Goal: Check status: Check status

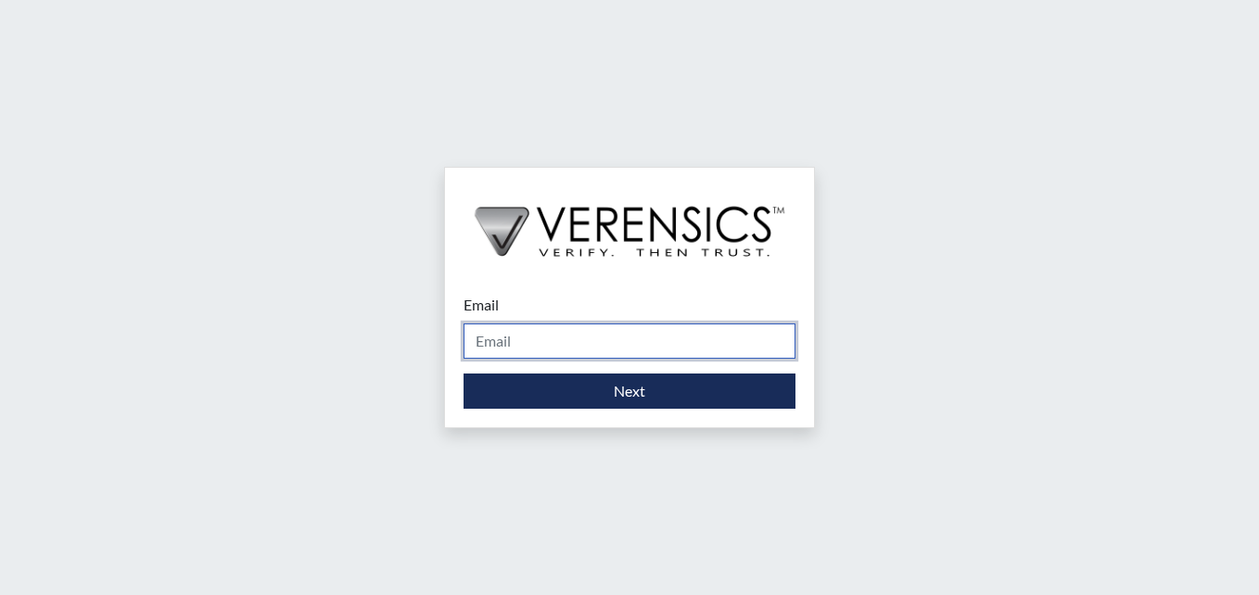
click at [613, 348] on input "Email" at bounding box center [630, 341] width 332 height 35
type input "[PERSON_NAME][EMAIL_ADDRESS][PERSON_NAME][DOMAIN_NAME]"
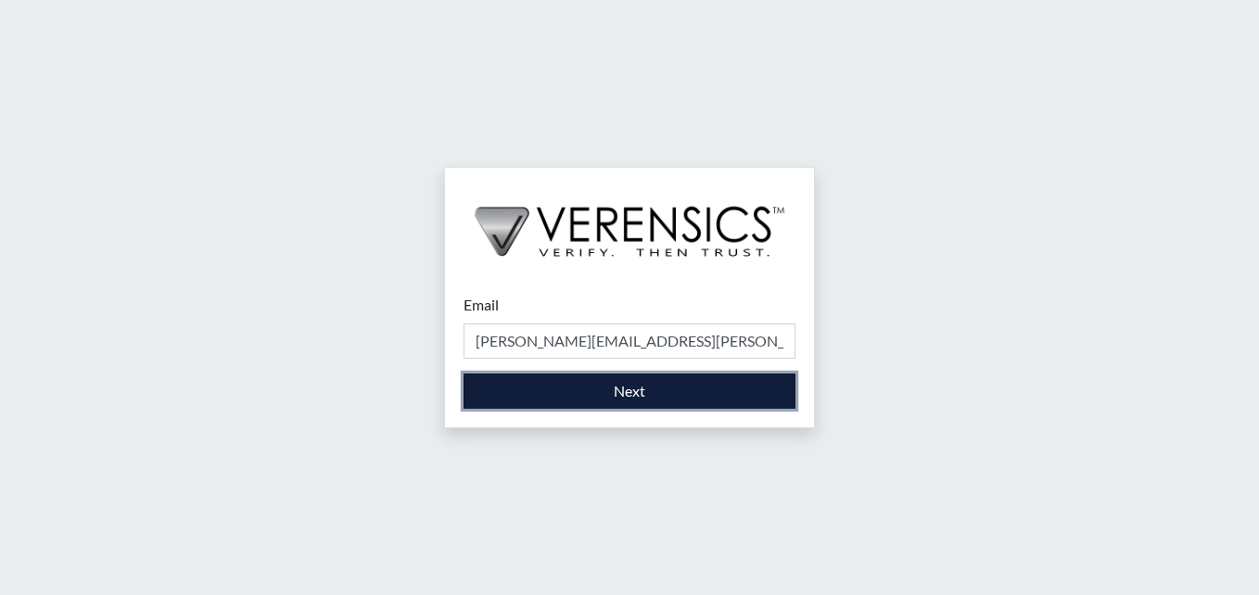
click at [681, 400] on button "Next" at bounding box center [630, 391] width 332 height 35
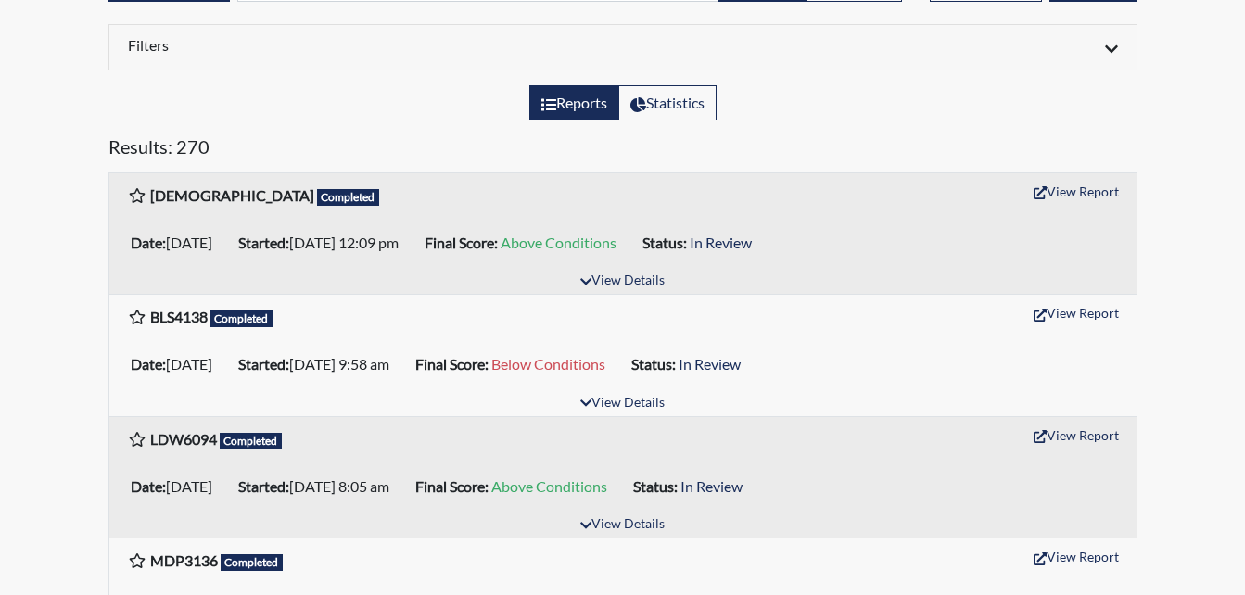
scroll to position [93, 0]
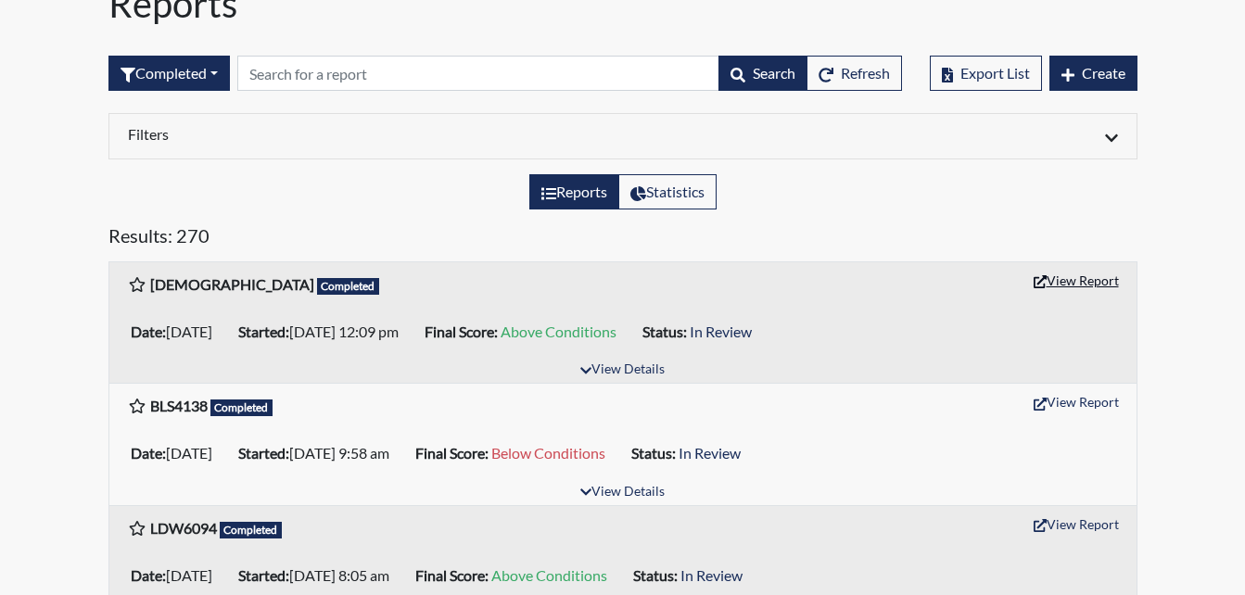
click at [1073, 279] on button "View Report" at bounding box center [1076, 280] width 102 height 29
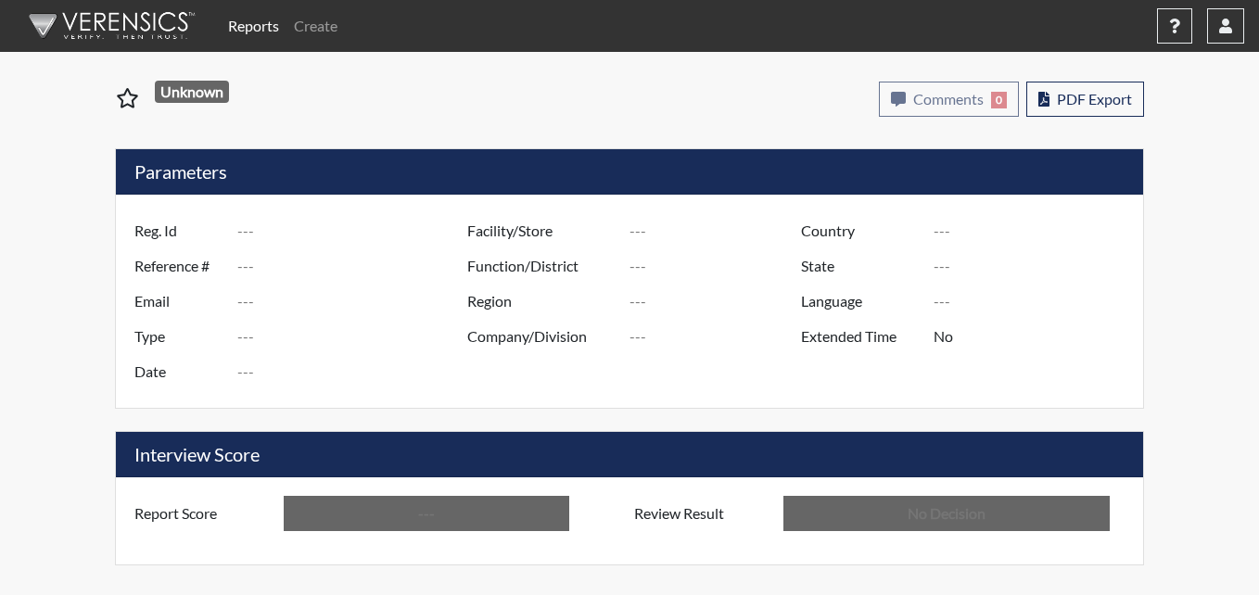
type input "[DEMOGRAPHIC_DATA]"
type input "51227"
type input "---"
type input "Corrections Pre-Employment"
type input "[DATE]"
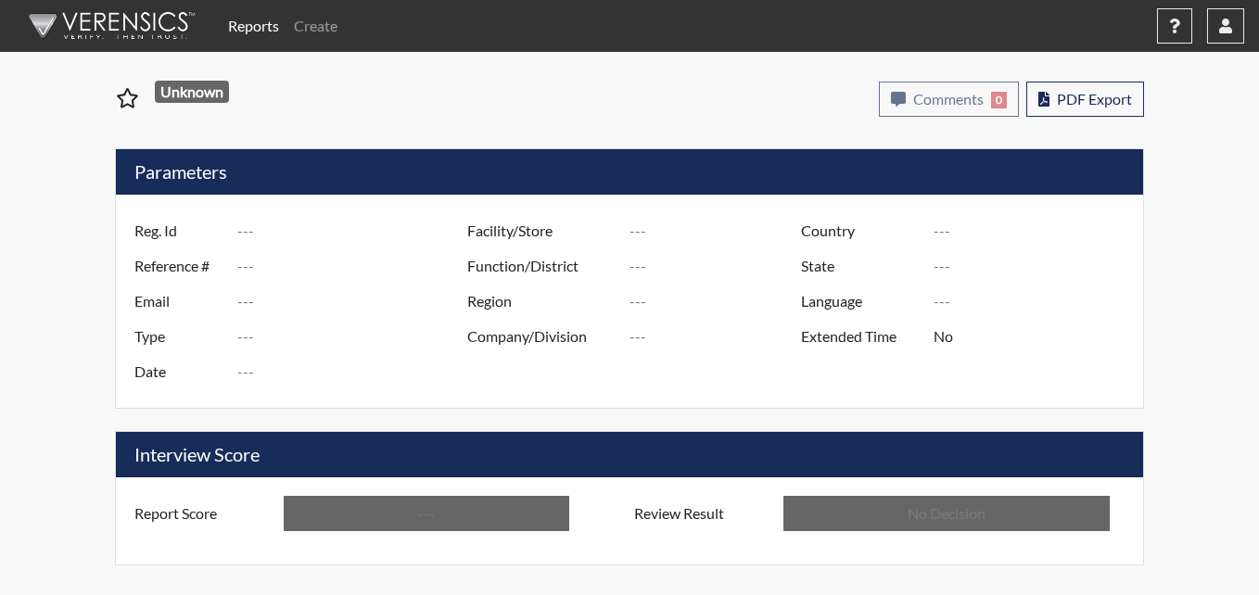
type input "[PERSON_NAME]"
type input "[GEOGRAPHIC_DATA]"
type input "[US_STATE]"
type input "English"
type input "Above Conditions"
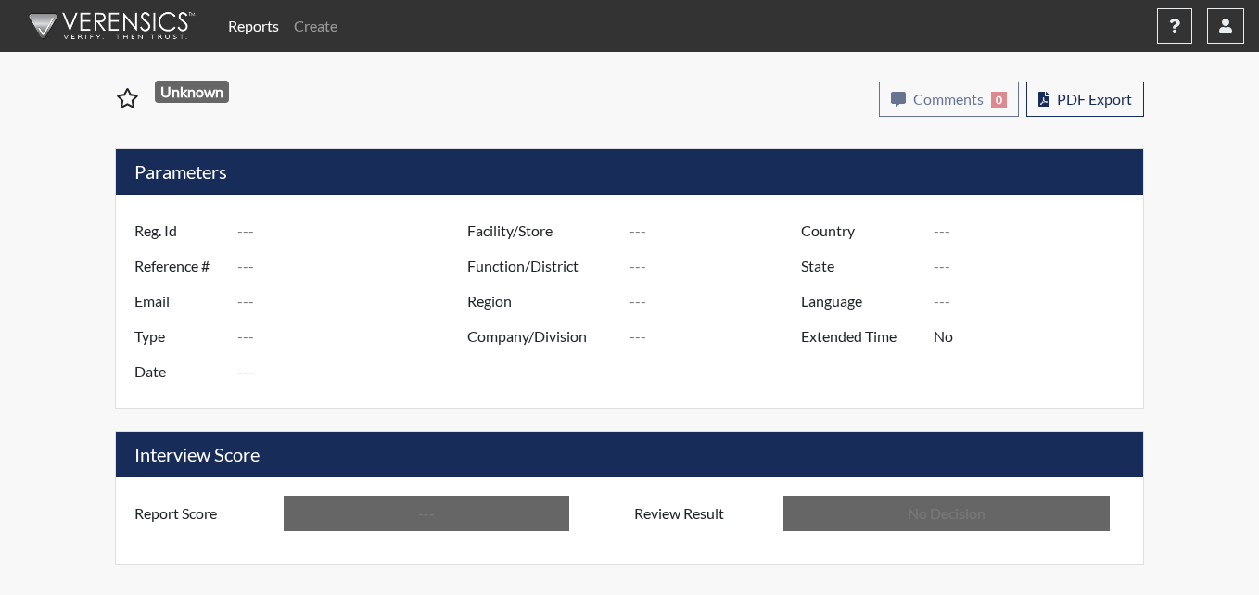
type input "In Review"
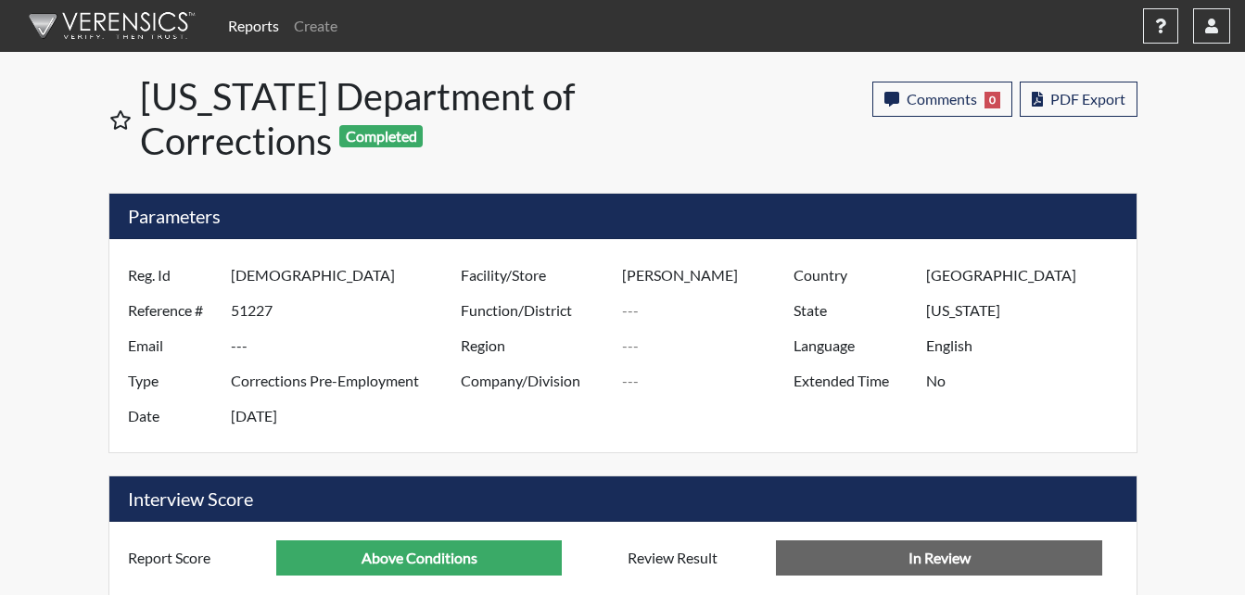
scroll to position [926820, 926358]
